Goal: Task Accomplishment & Management: Manage account settings

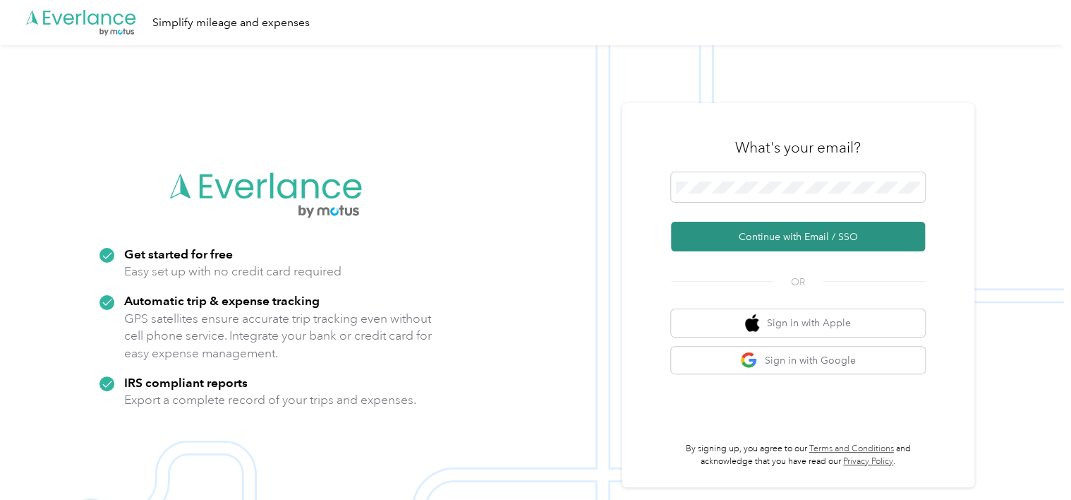
click at [749, 248] on button "Continue with Email / SSO" at bounding box center [798, 237] width 254 height 30
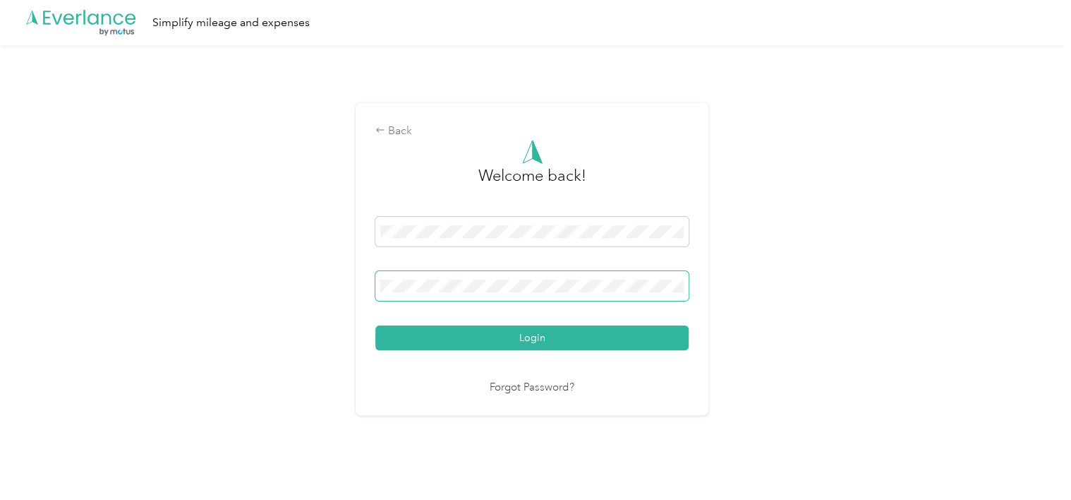
click at [594, 275] on span at bounding box center [531, 286] width 313 height 30
click at [511, 294] on span at bounding box center [531, 286] width 313 height 30
click at [375, 325] on button "Login" at bounding box center [531, 337] width 313 height 25
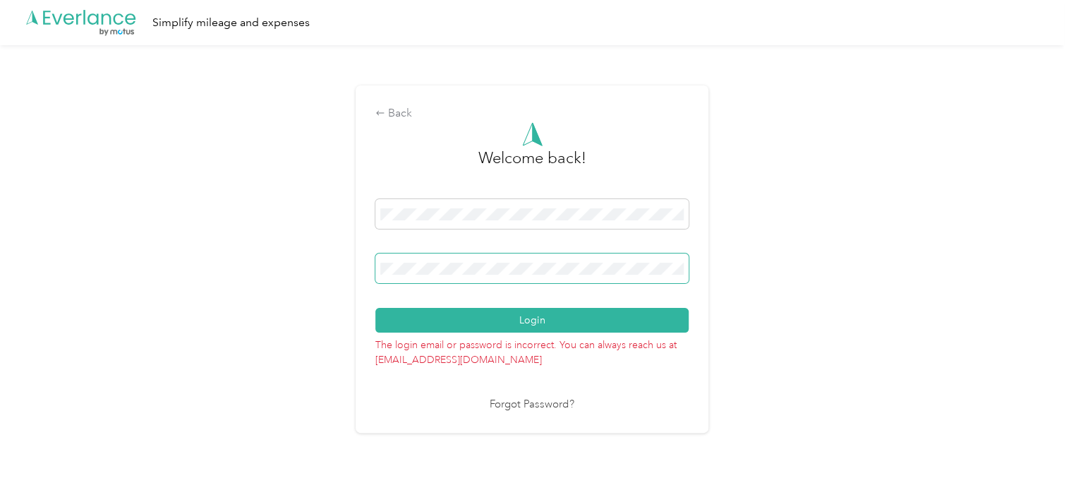
click at [375, 308] on button "Login" at bounding box center [531, 320] width 313 height 25
click at [375, 273] on div "Back Welcome back! Login The login email or password is incorrect. You can alwa…" at bounding box center [532, 258] width 353 height 347
click at [375, 308] on button "Login" at bounding box center [531, 320] width 313 height 25
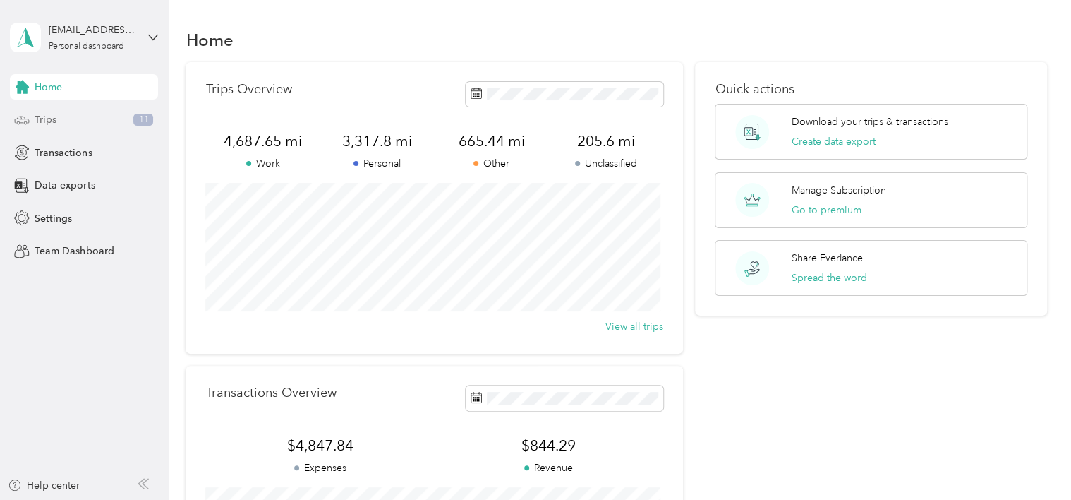
click at [73, 116] on div "Trips 11" at bounding box center [84, 119] width 148 height 25
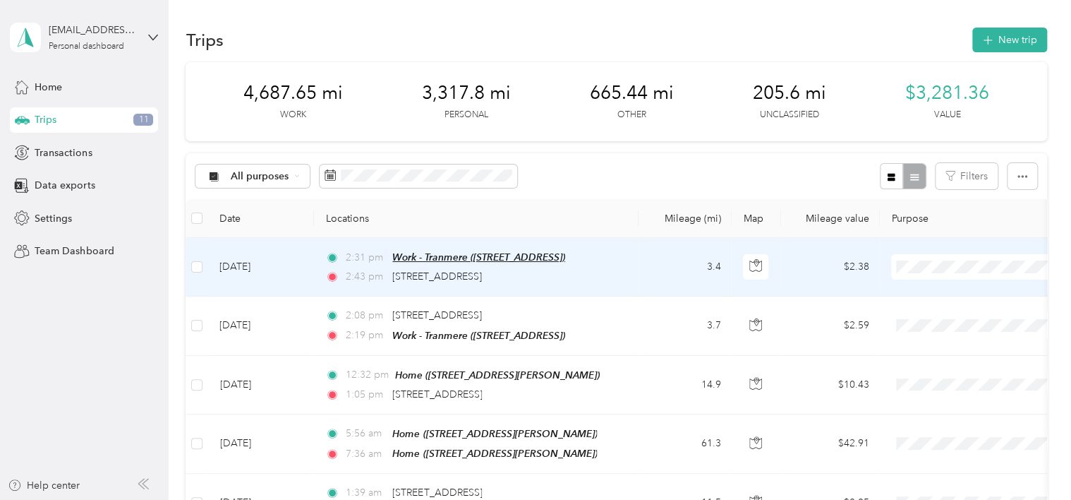
click at [565, 262] on span "Work - Tranmere ([STREET_ADDRESS])" at bounding box center [478, 256] width 173 height 11
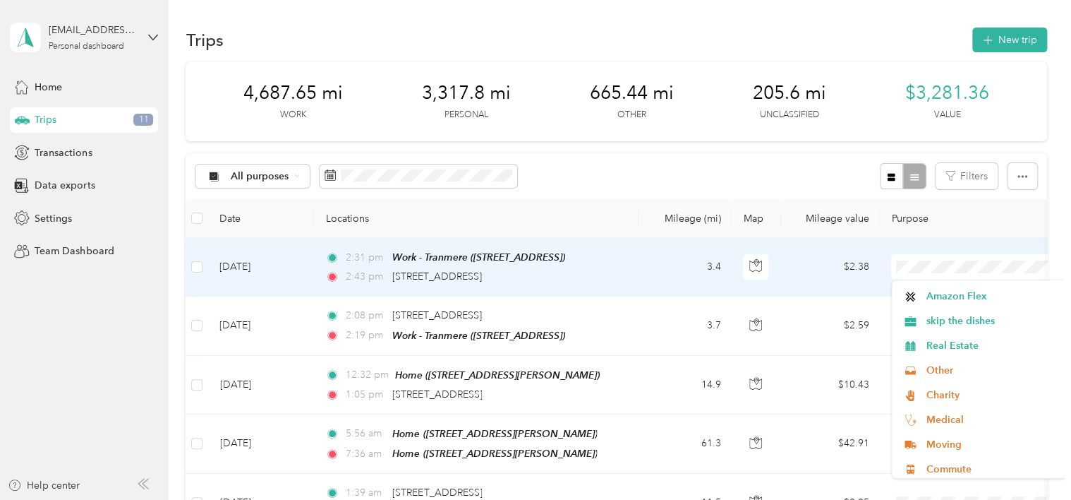
scroll to position [222, 0]
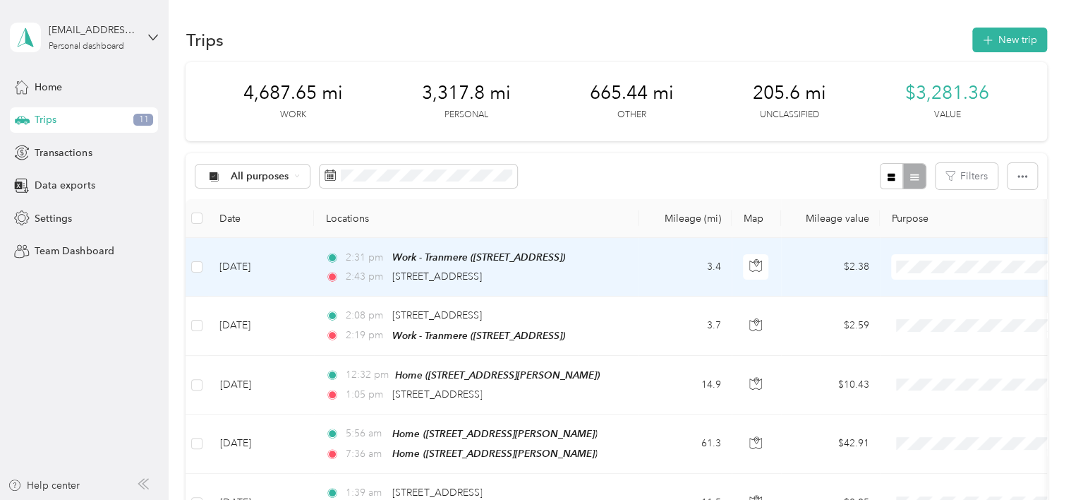
click at [944, 468] on span "Commute" at bounding box center [992, 465] width 131 height 15
click at [944, 271] on span "Commute" at bounding box center [986, 267] width 129 height 16
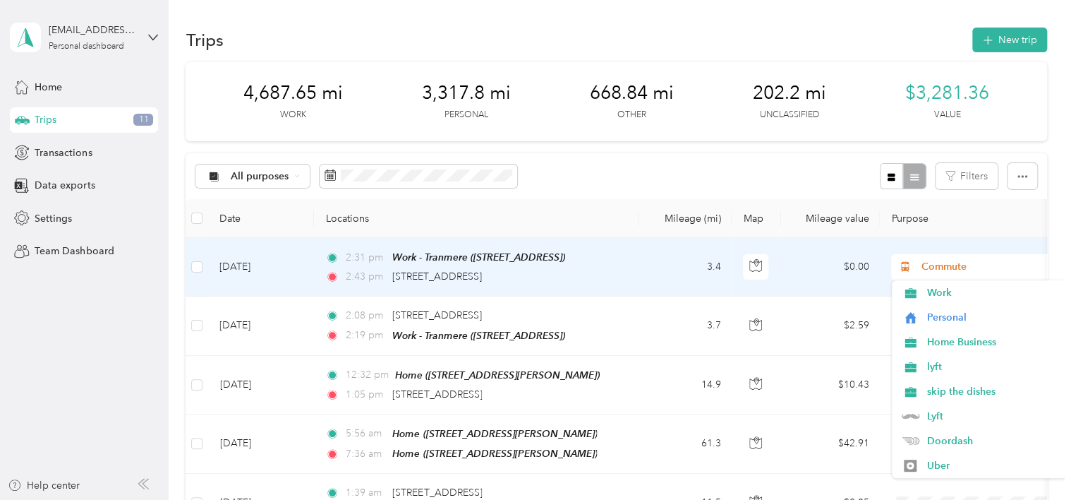
click at [939, 271] on span "Commute" at bounding box center [986, 267] width 129 height 16
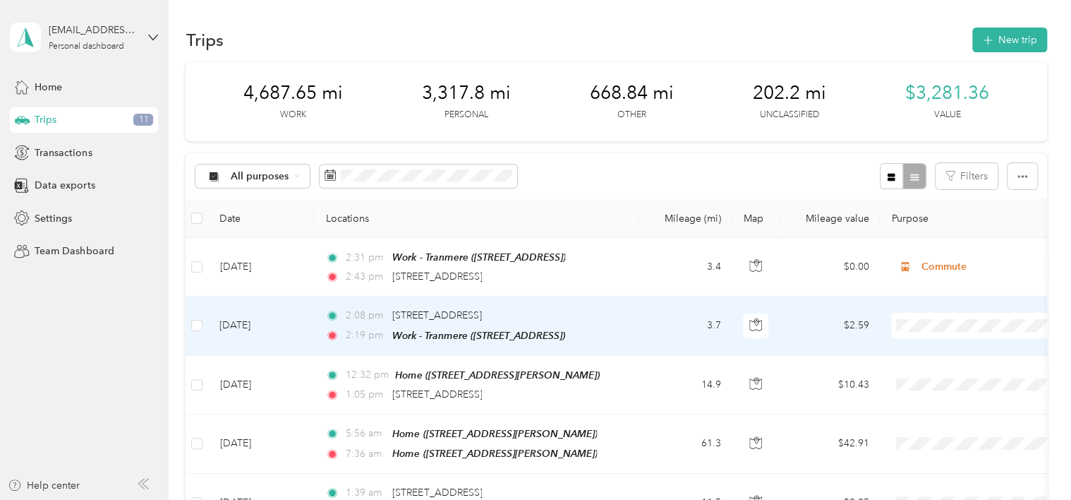
click at [955, 295] on span "Commute" at bounding box center [992, 297] width 131 height 15
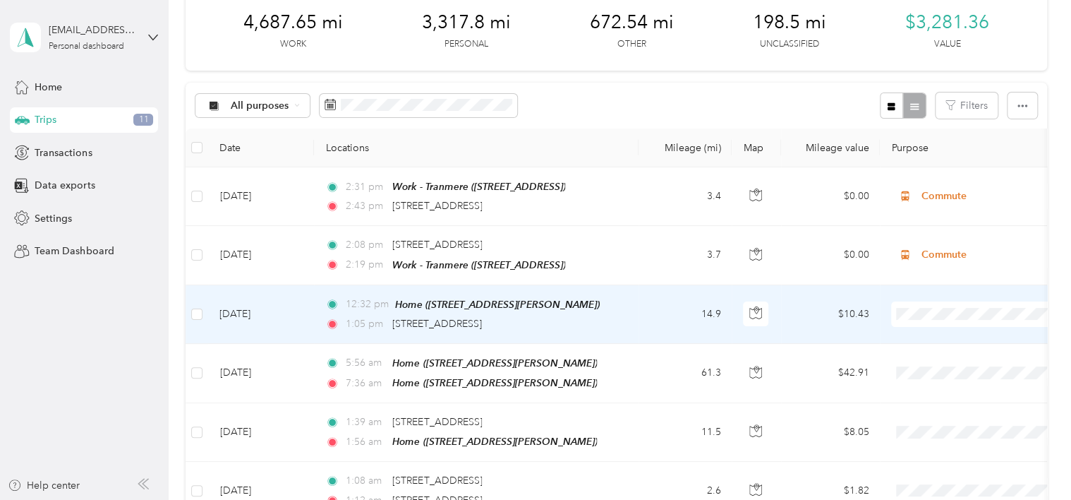
click at [961, 277] on span "Commute" at bounding box center [992, 284] width 131 height 15
click at [940, 303] on span at bounding box center [978, 313] width 175 height 25
click at [944, 311] on span "Commute" at bounding box center [986, 314] width 129 height 16
click at [951, 147] on ol "Work Personal Home Business lyft skip the dishes Lyft Doordash Uber Instacart A…" at bounding box center [979, 199] width 175 height 198
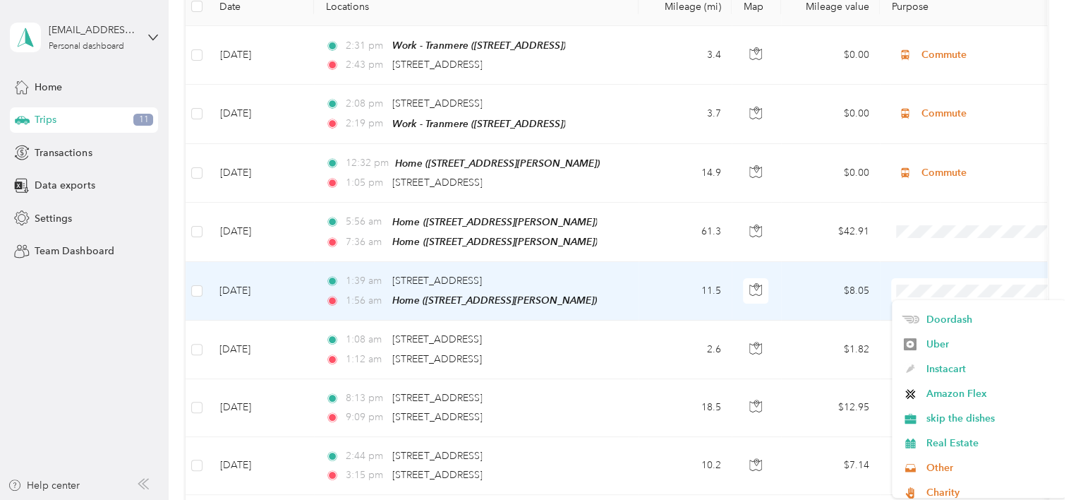
scroll to position [222, 0]
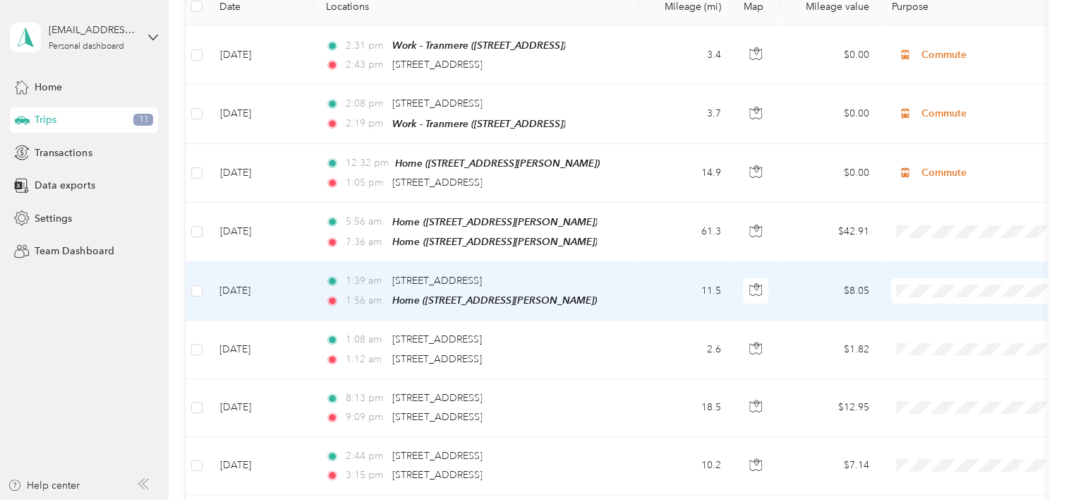
click at [951, 481] on span "Commute" at bounding box center [992, 485] width 131 height 15
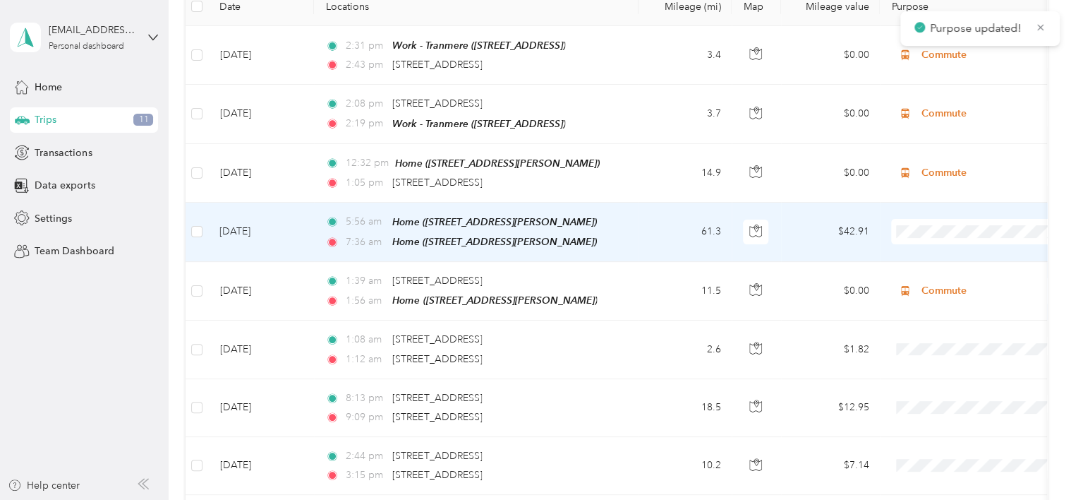
click at [951, 234] on span at bounding box center [978, 231] width 175 height 25
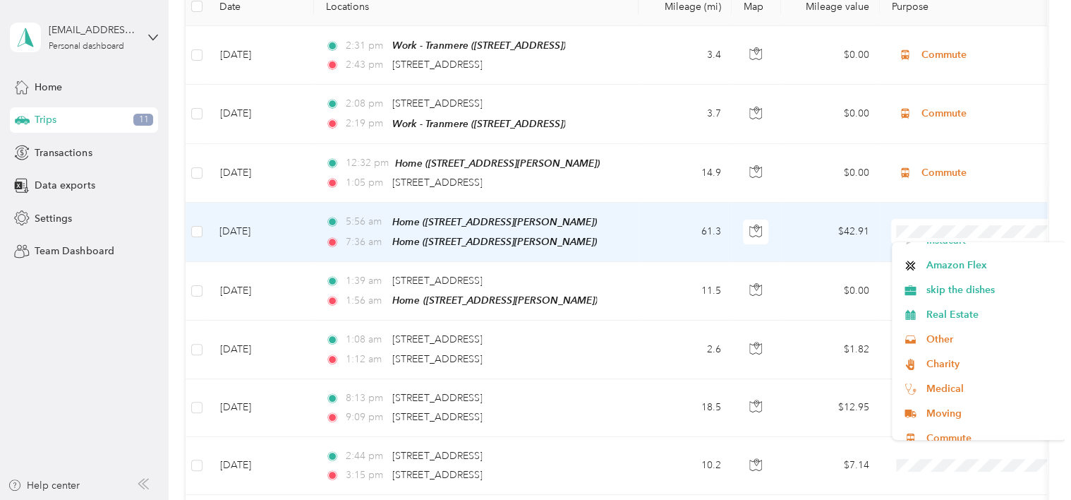
scroll to position [222, 0]
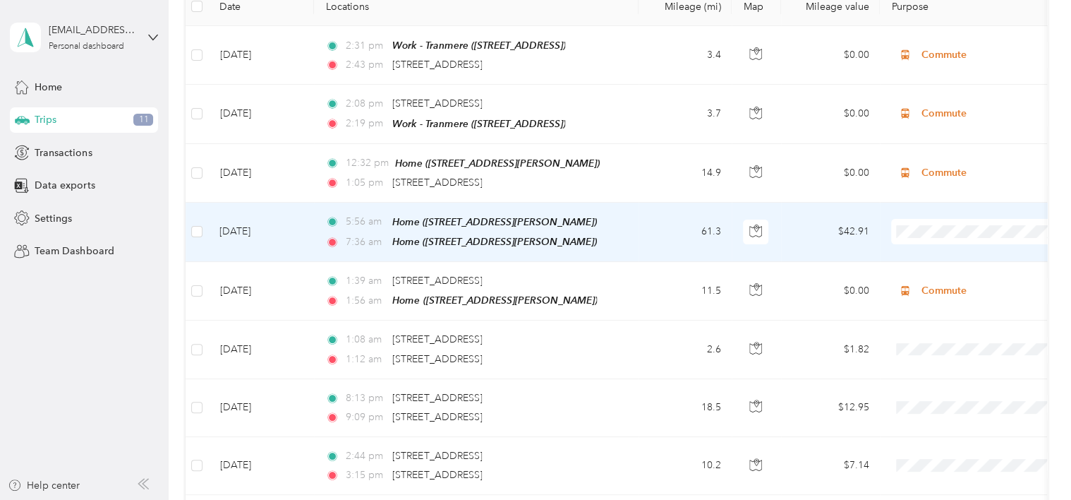
click at [956, 425] on span "Commute" at bounding box center [992, 427] width 131 height 15
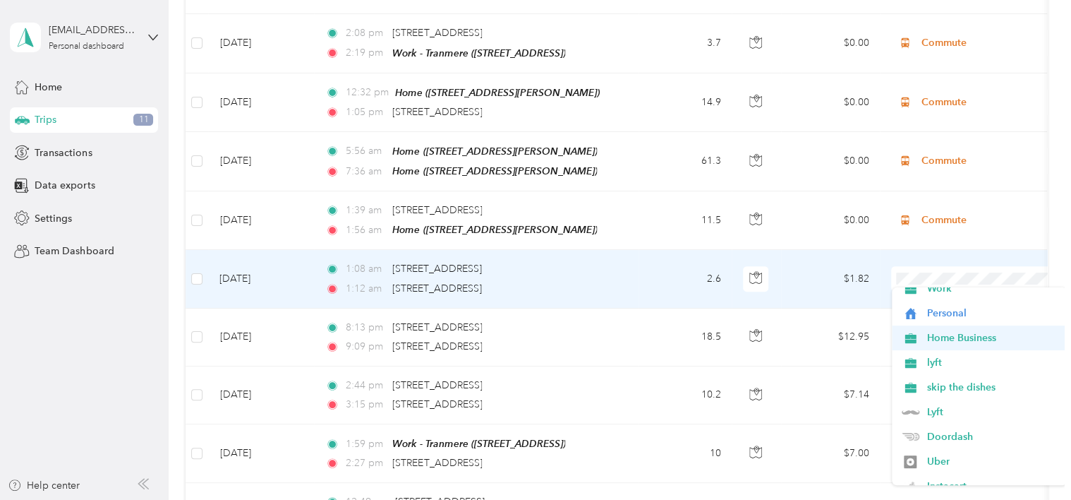
scroll to position [11, 0]
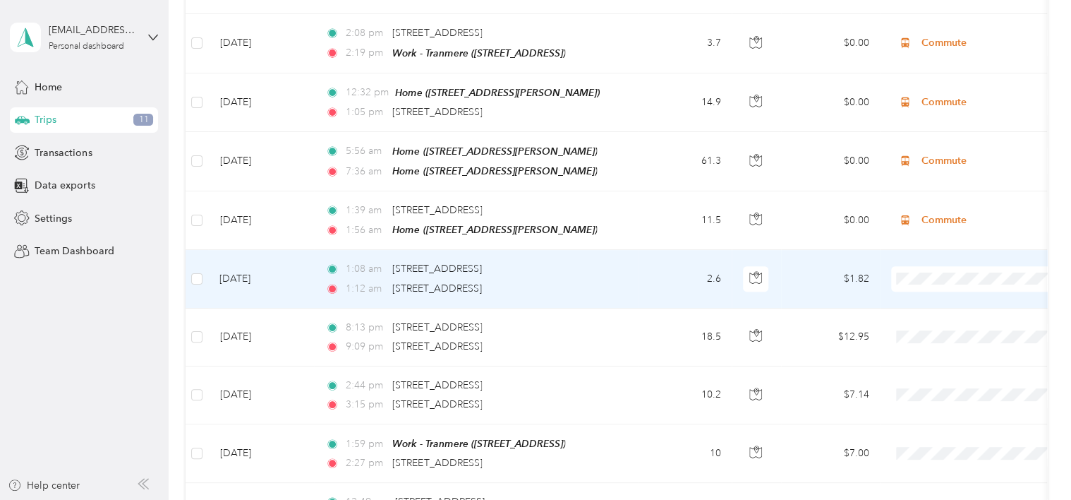
click at [951, 315] on span "Personal" at bounding box center [992, 313] width 131 height 15
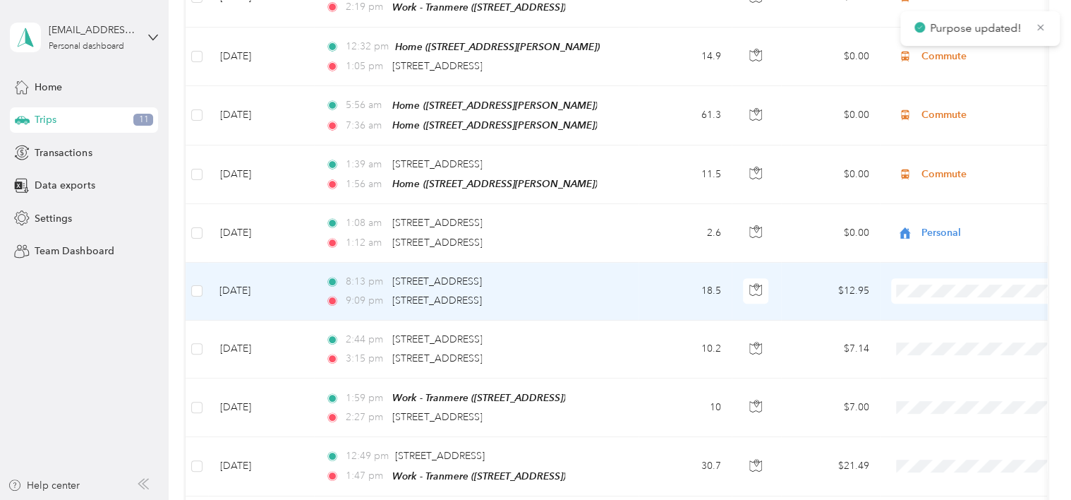
scroll to position [353, 0]
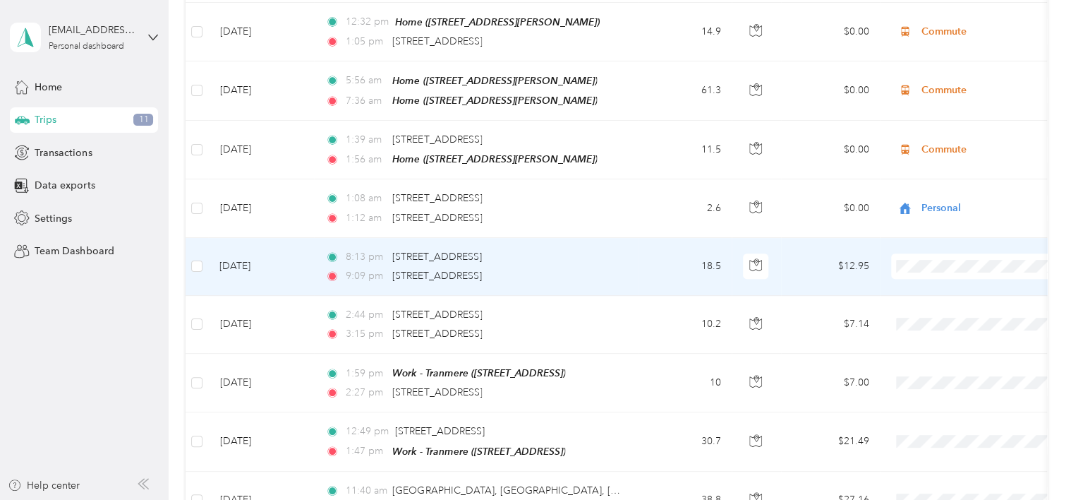
click at [956, 309] on span "Personal" at bounding box center [992, 311] width 131 height 15
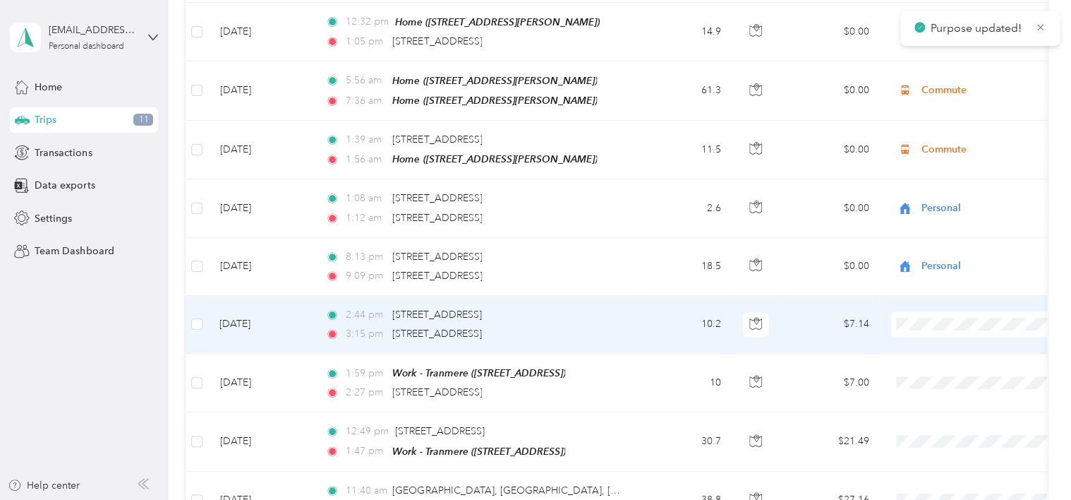
click at [963, 145] on span "Personal" at bounding box center [992, 143] width 131 height 15
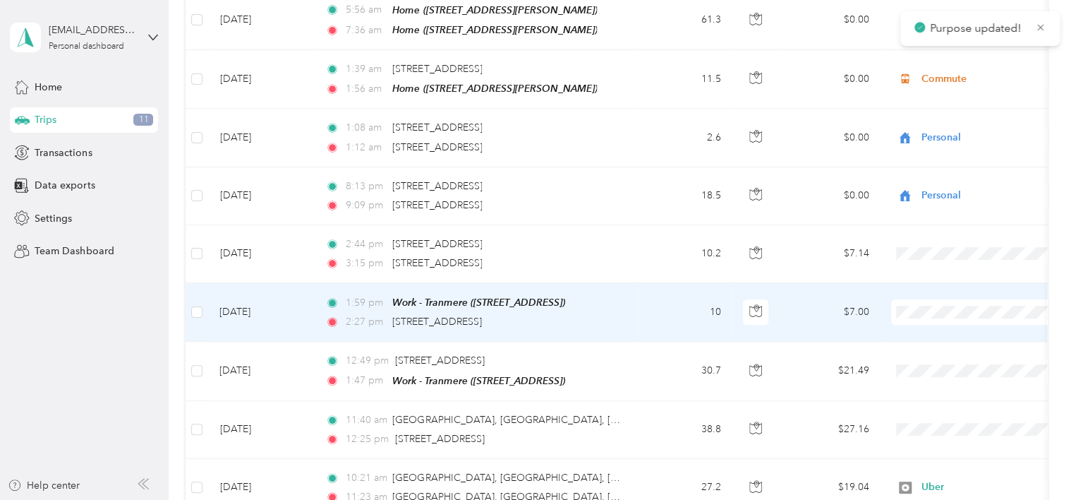
scroll to position [494, 0]
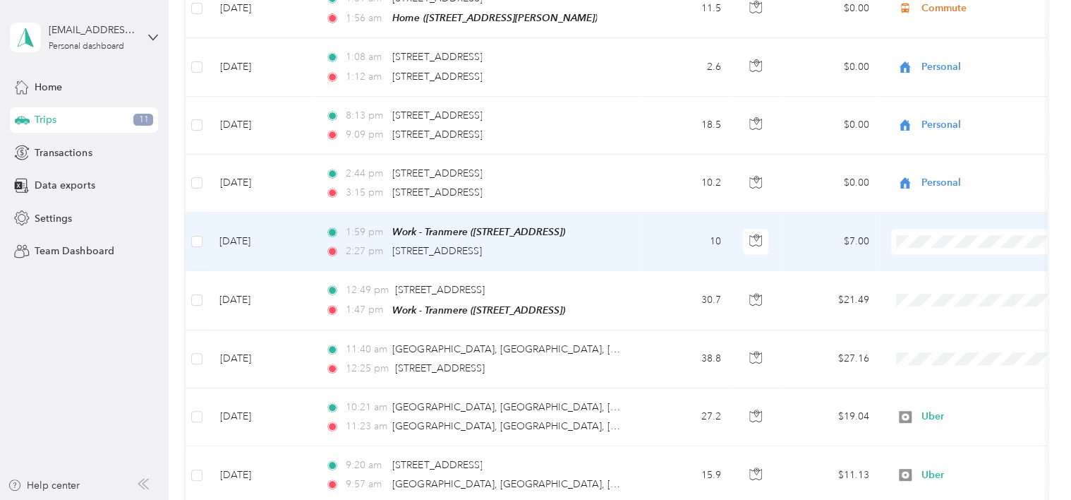
click at [948, 286] on span "Personal" at bounding box center [992, 284] width 131 height 15
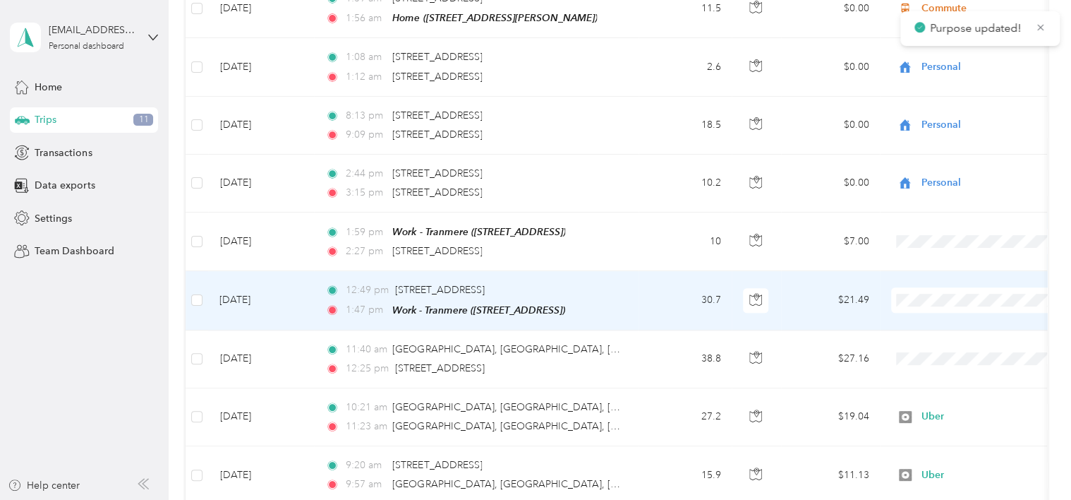
scroll to position [565, 0]
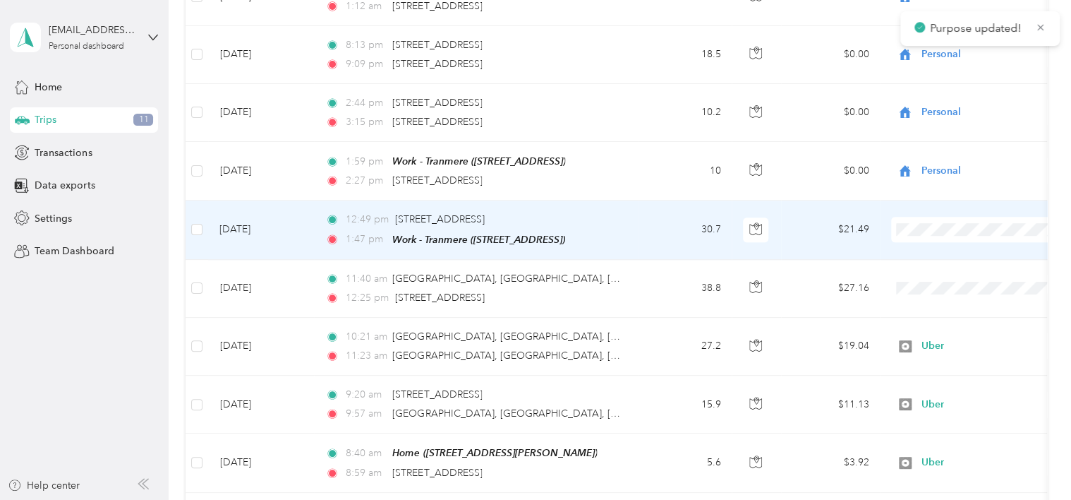
click at [954, 276] on span "Personal" at bounding box center [992, 273] width 131 height 15
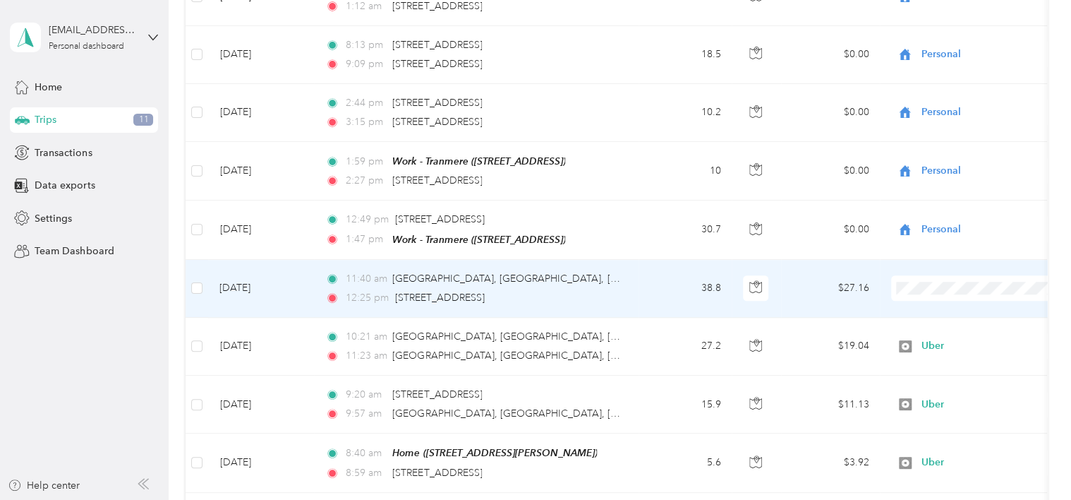
click at [951, 330] on span "Personal" at bounding box center [992, 332] width 131 height 15
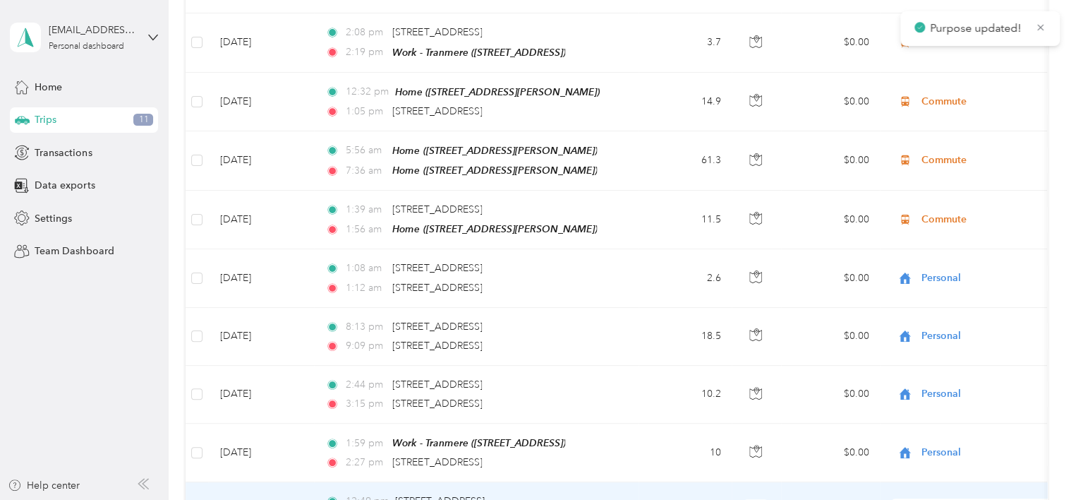
scroll to position [0, 0]
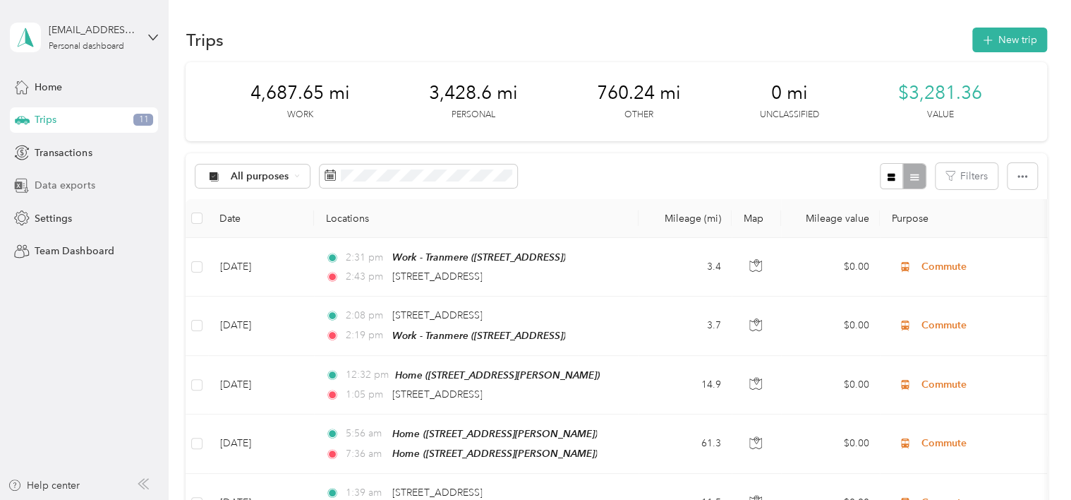
click at [79, 183] on span "Data exports" at bounding box center [65, 185] width 60 height 15
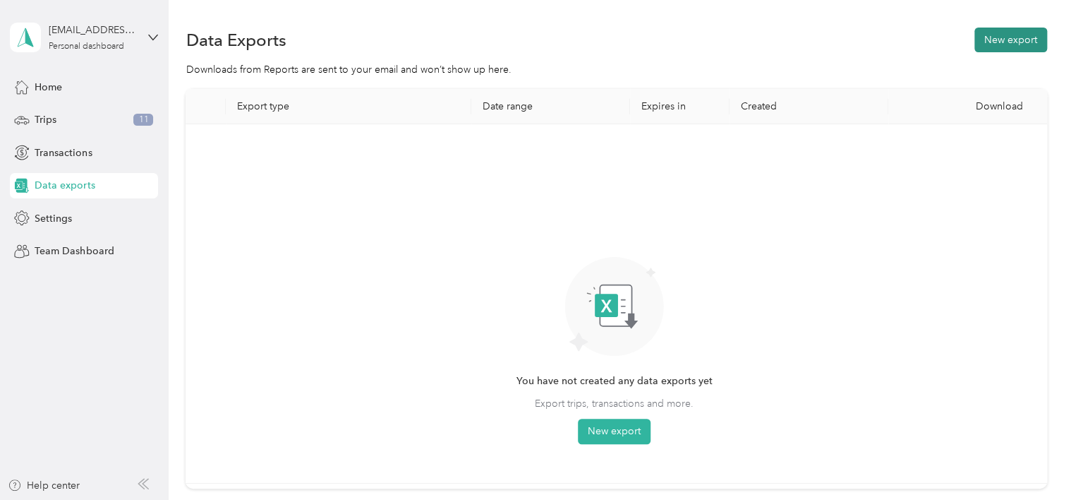
click at [1011, 30] on button "New export" at bounding box center [1011, 40] width 73 height 25
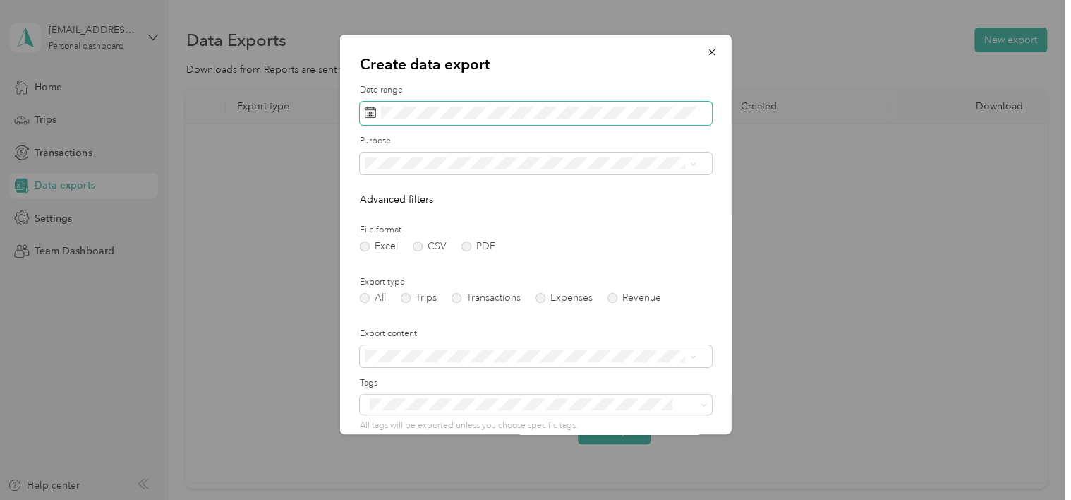
click at [488, 121] on span at bounding box center [536, 114] width 352 height 24
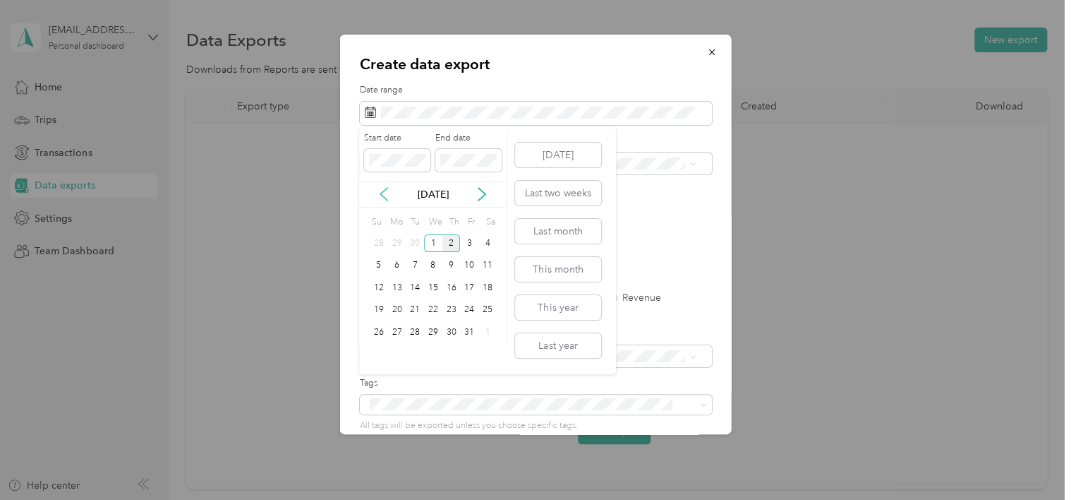
click at [388, 193] on icon at bounding box center [384, 194] width 14 height 14
click at [399, 239] on div "1" at bounding box center [397, 243] width 18 height 18
click at [418, 326] on div "30" at bounding box center [415, 332] width 18 height 18
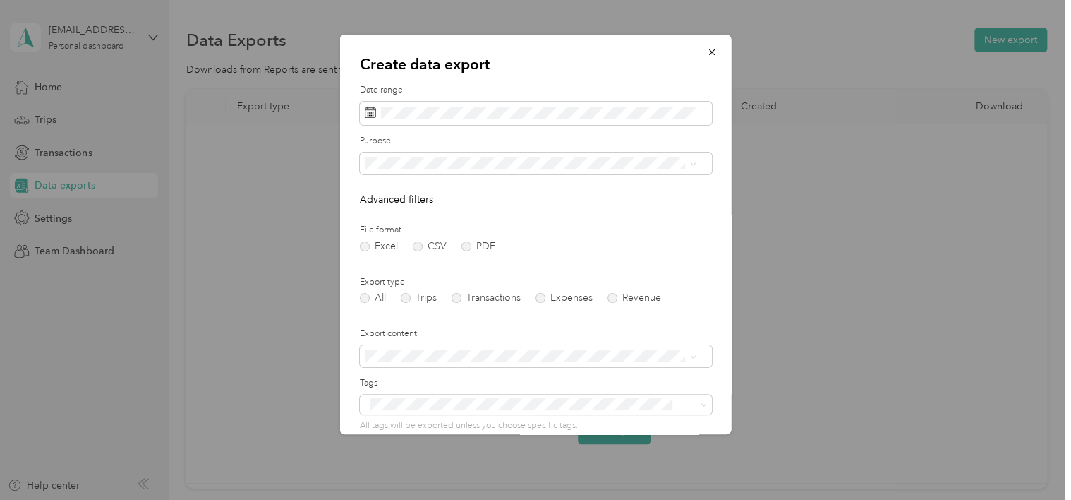
scroll to position [113, 0]
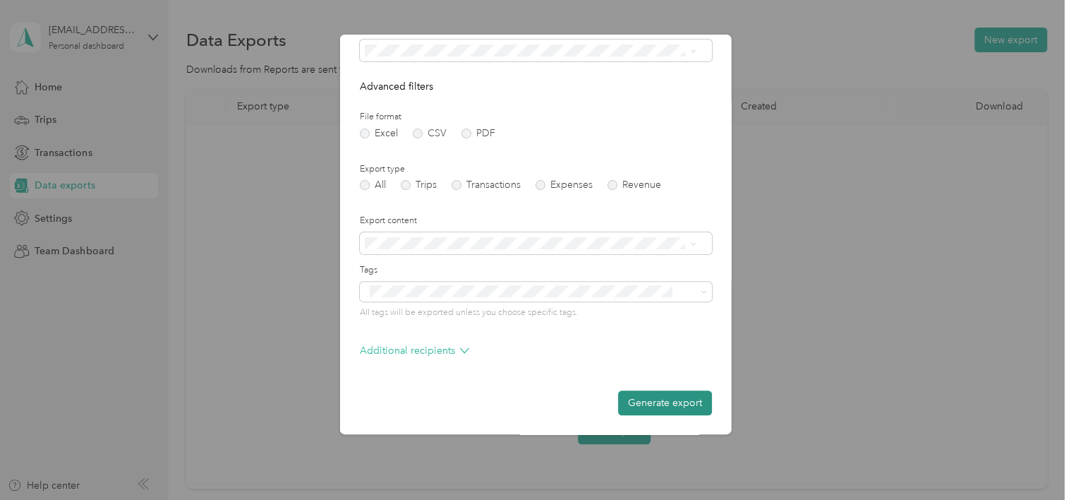
click at [650, 407] on button "Generate export" at bounding box center [665, 402] width 94 height 25
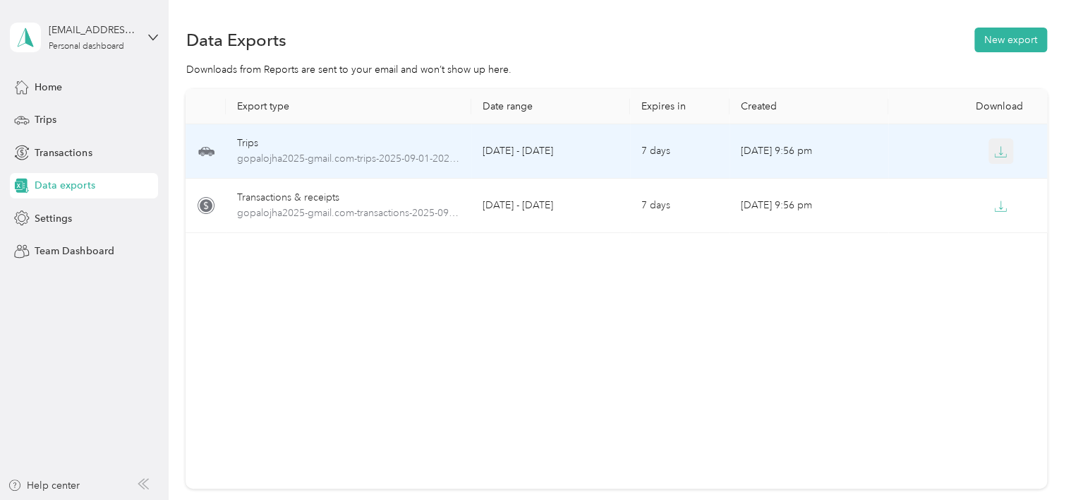
click at [998, 152] on icon "button" at bounding box center [1000, 151] width 13 height 13
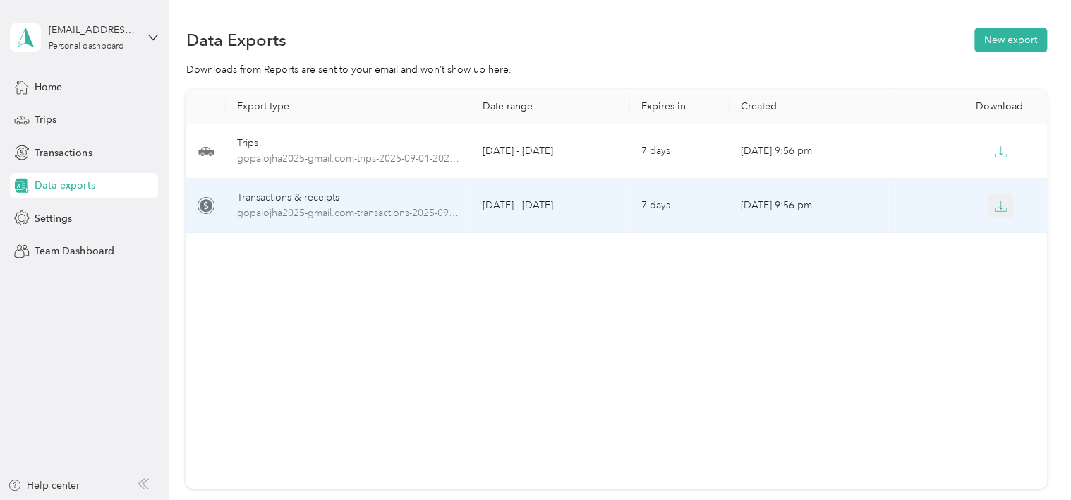
click at [1001, 208] on icon "button" at bounding box center [1000, 206] width 13 height 13
